Goal: Information Seeking & Learning: Find specific fact

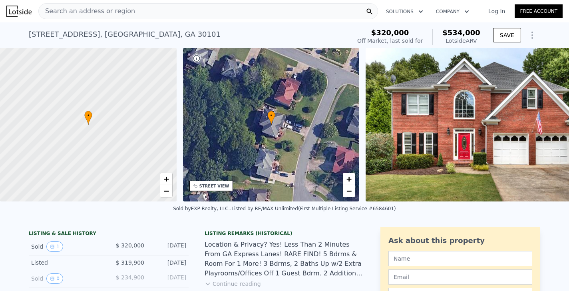
click at [470, 137] on img at bounding box center [480, 124] width 230 height 153
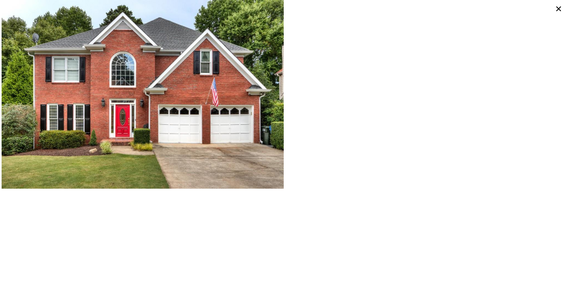
click at [558, 11] on icon at bounding box center [558, 8] width 11 height 11
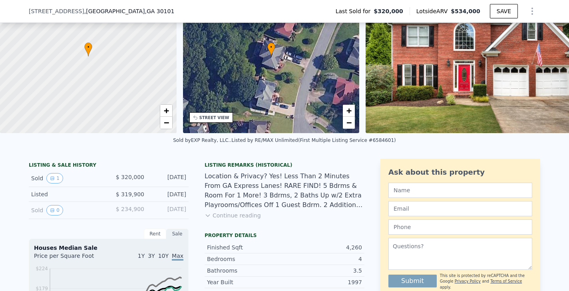
scroll to position [64, 0]
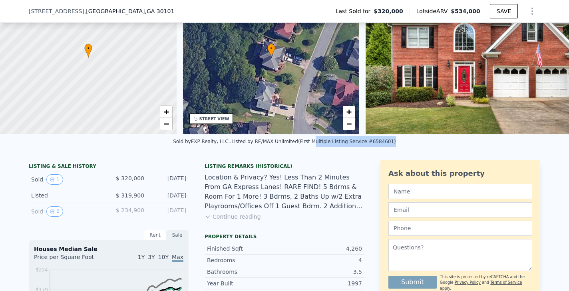
drag, startPoint x: 312, startPoint y: 139, endPoint x: 389, endPoint y: 139, distance: 77.1
click at [388, 139] on div "Listed by RE/MAX Unlimited (First Multiple Listing Service #6584601)" at bounding box center [313, 142] width 164 height 6
copy div "Multiple Listing Service #6584601"
click at [376, 141] on div "Listed by RE/MAX Unlimited (First Multiple Listing Service #6584601)" at bounding box center [313, 142] width 164 height 6
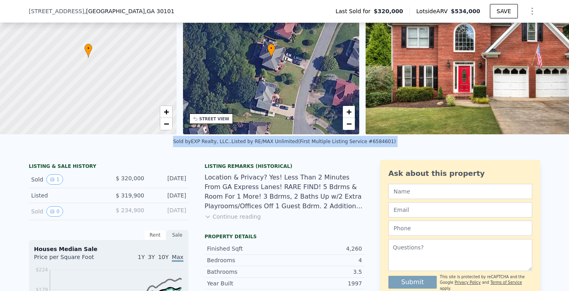
click at [376, 141] on div "Listed by RE/MAX Unlimited (First Multiple Listing Service #6584601)" at bounding box center [313, 142] width 164 height 6
click at [373, 141] on div "Listed by RE/MAX Unlimited (First Multiple Listing Service #6584601)" at bounding box center [313, 142] width 164 height 6
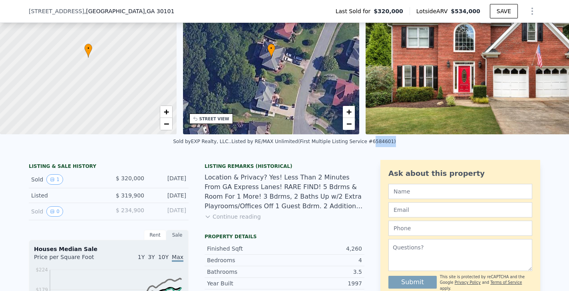
click at [373, 141] on div "Listed by RE/MAX Unlimited (First Multiple Listing Service #6584601)" at bounding box center [313, 142] width 164 height 6
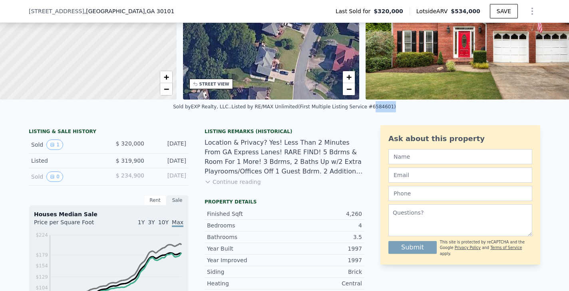
scroll to position [176, 0]
